Goal: Check status: Check status

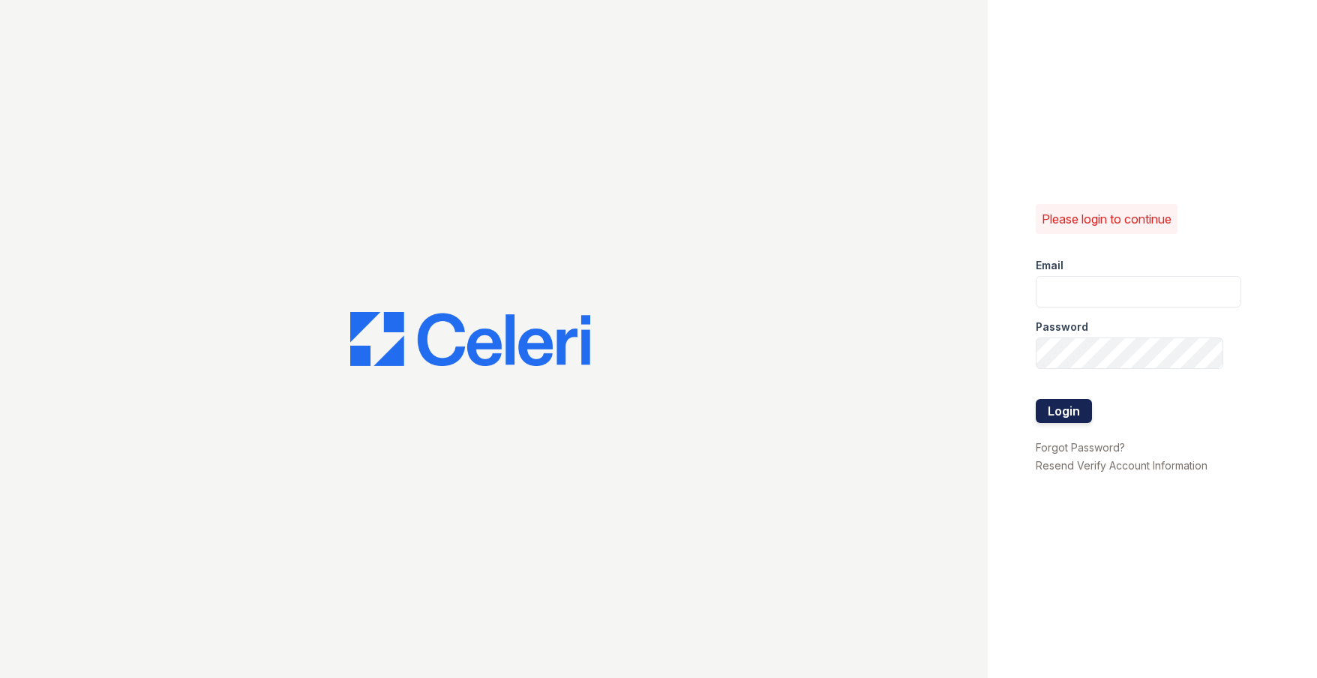
type input "Vruiz@trinity-pm.com"
click at [1052, 409] on button "Login" at bounding box center [1064, 411] width 56 height 24
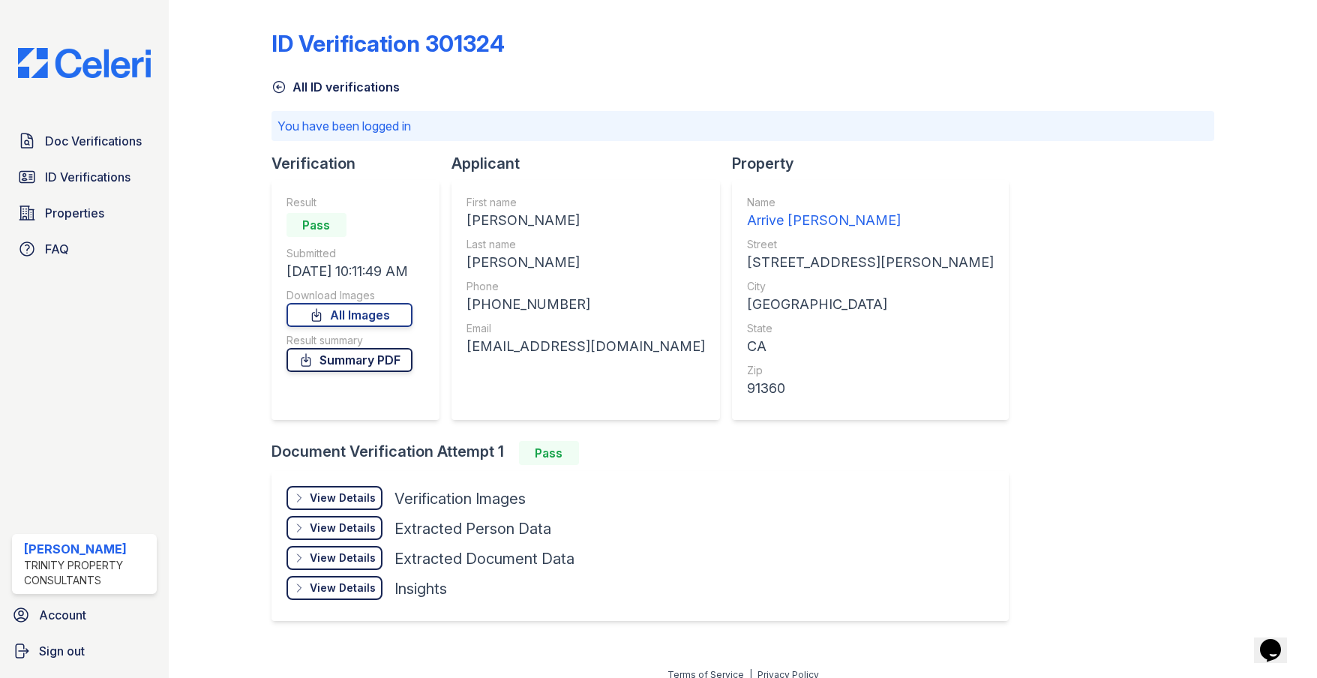
click at [368, 366] on link "Summary PDF" at bounding box center [349, 360] width 126 height 24
click at [95, 183] on span "ID Verifications" at bounding box center [87, 177] width 85 height 18
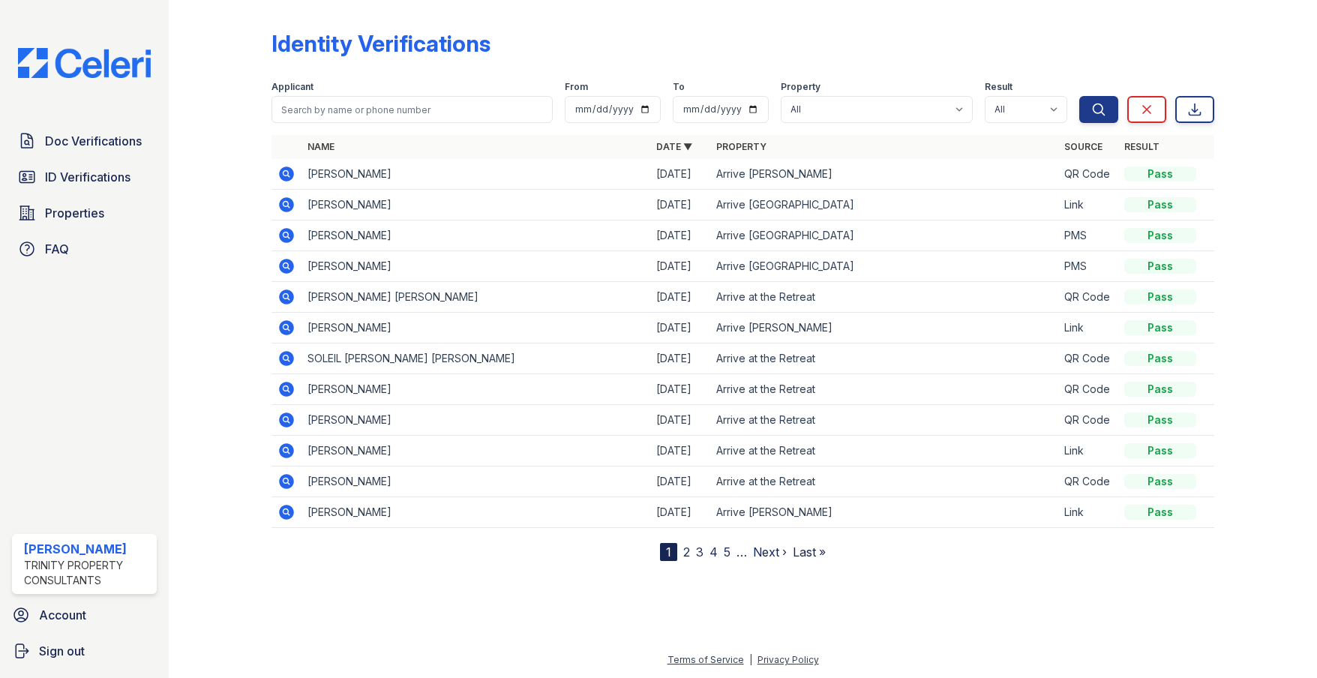
click at [344, 94] on div "Applicant" at bounding box center [411, 88] width 281 height 15
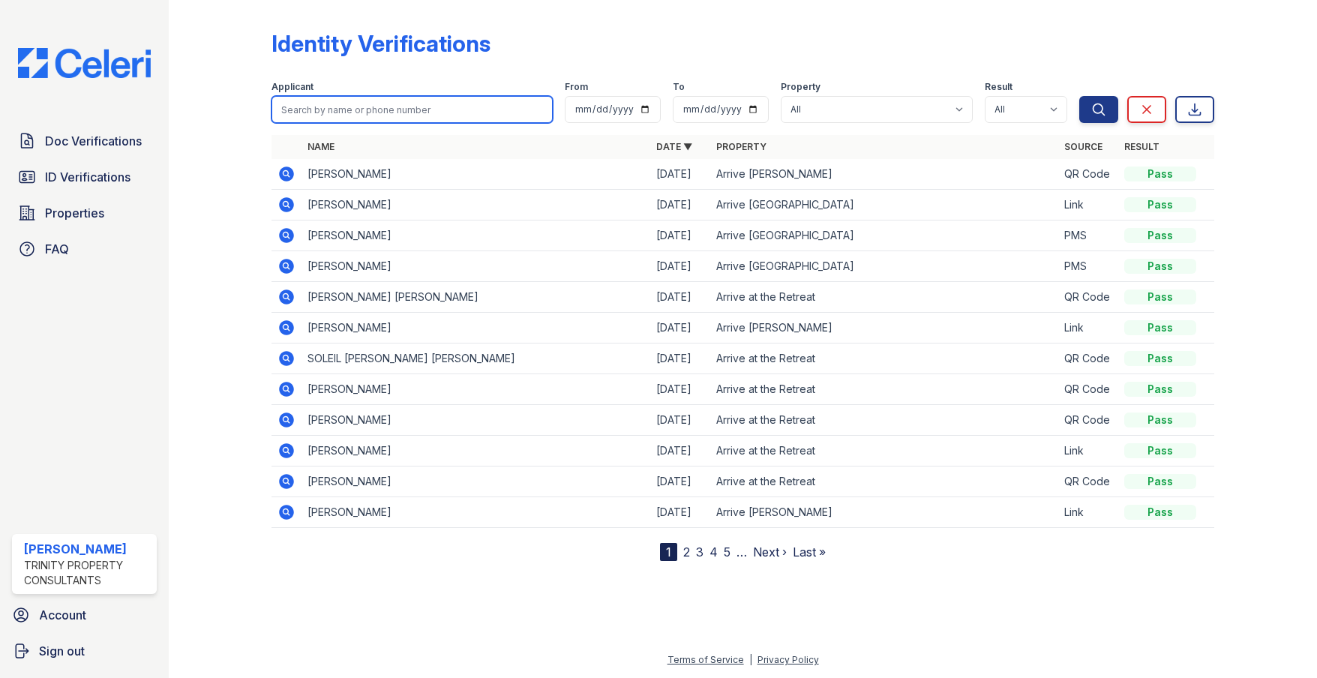
click at [348, 116] on input "search" at bounding box center [411, 109] width 281 height 27
type input "elly"
click at [1079, 96] on button "Search" at bounding box center [1098, 109] width 39 height 27
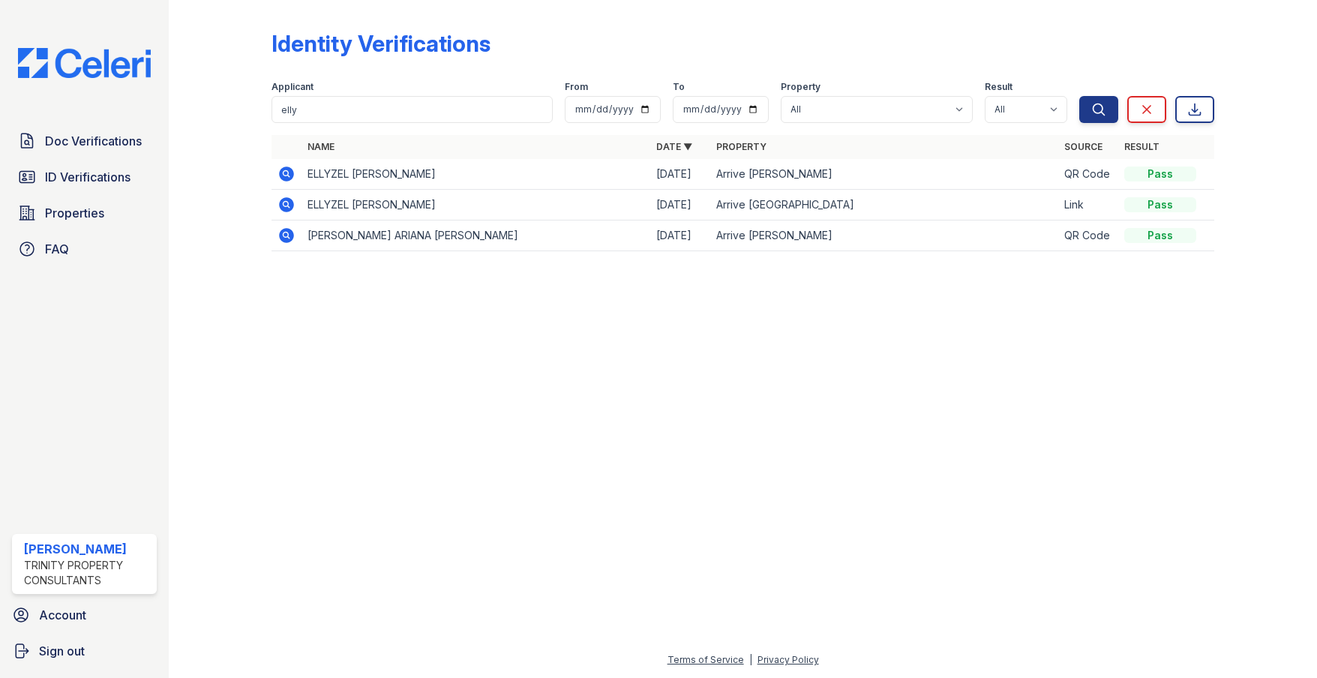
click at [291, 172] on icon at bounding box center [286, 173] width 15 height 15
click at [289, 205] on icon at bounding box center [286, 204] width 15 height 15
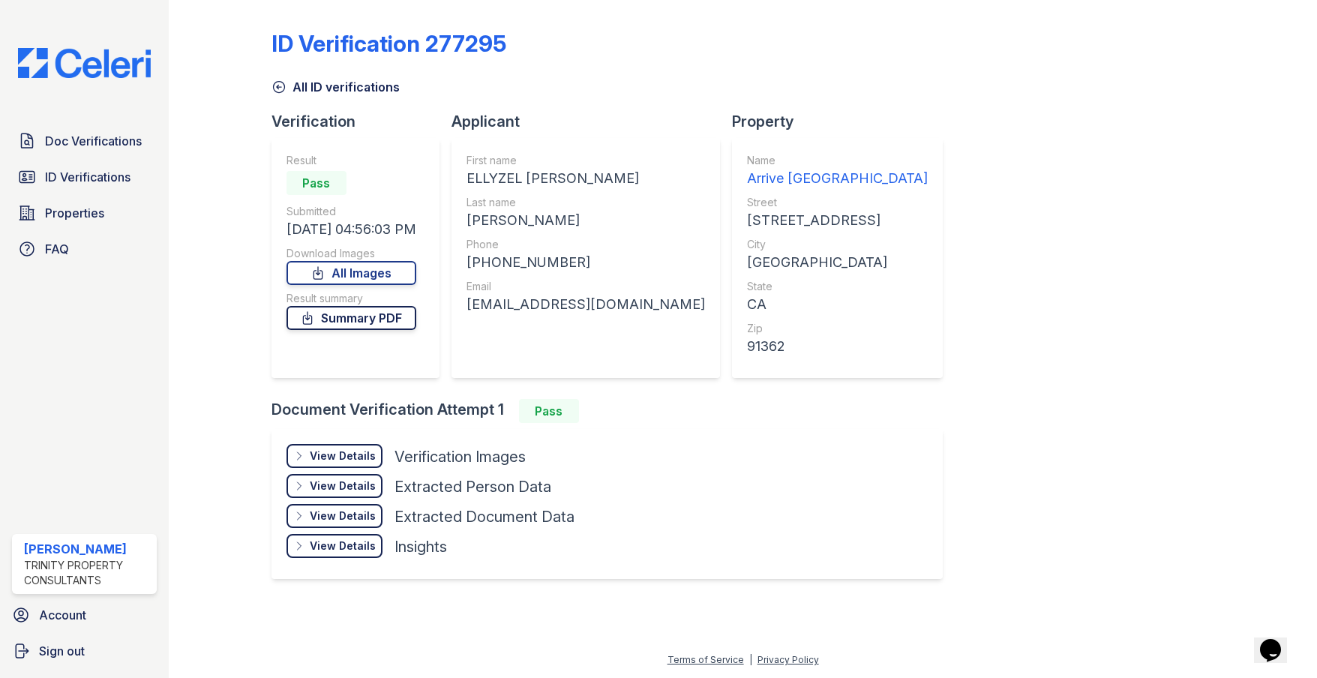
click at [370, 313] on link "Summary PDF" at bounding box center [351, 318] width 130 height 24
